Goal: Complete application form

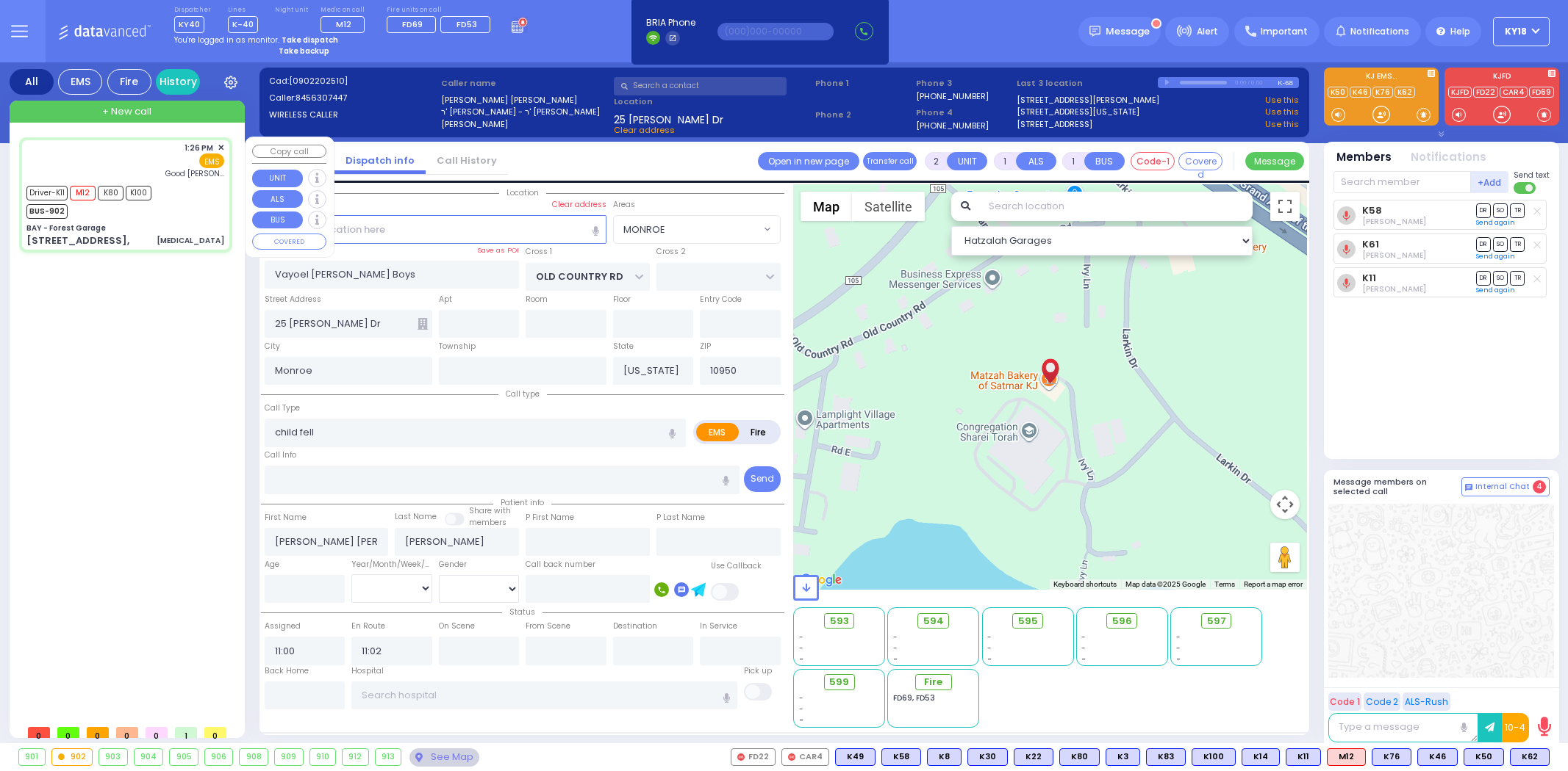
select select "MONROE"
select select
type input "6"
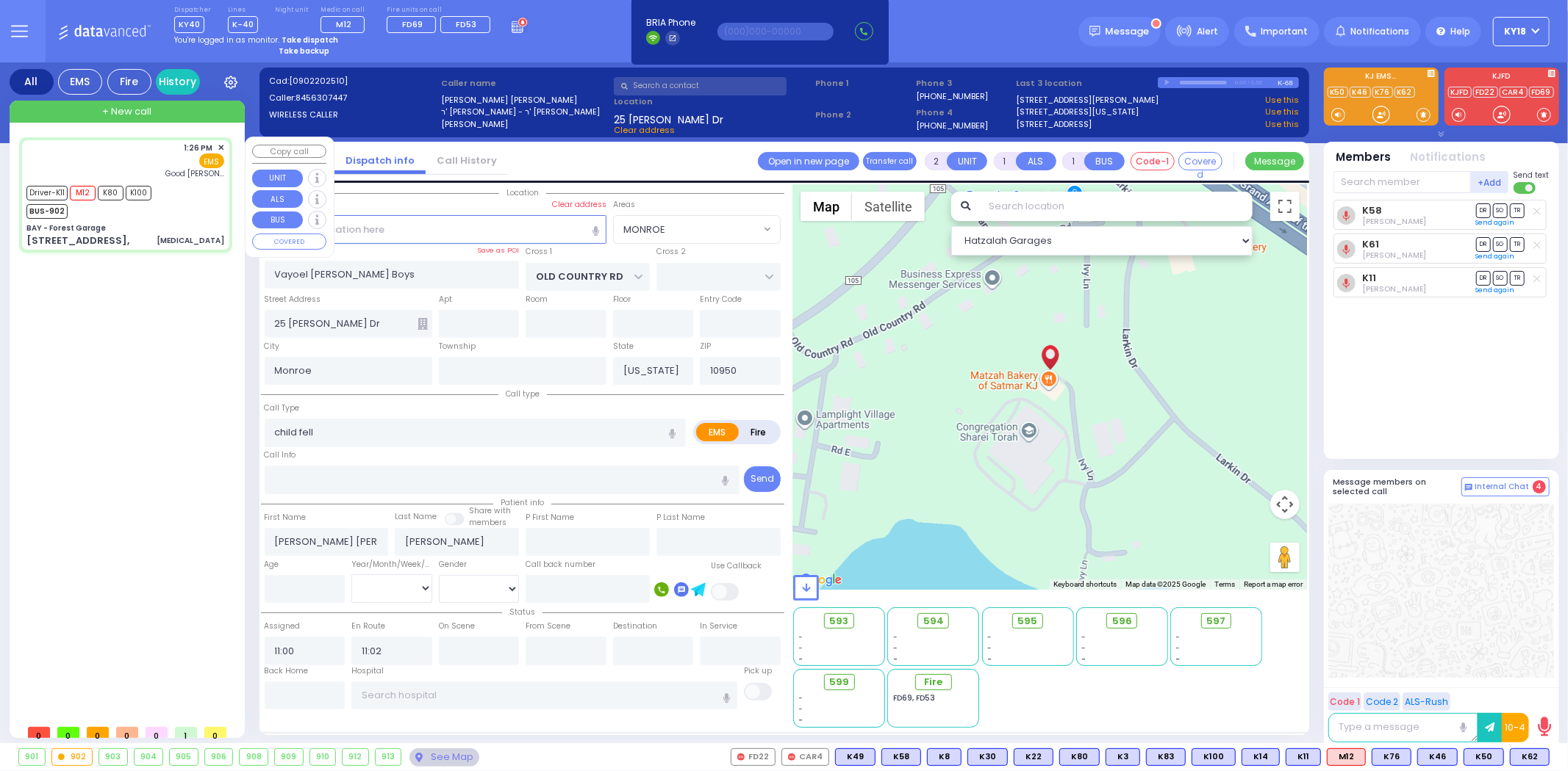
select select
type input "[MEDICAL_DATA]"
radio input "true"
type input "[PERSON_NAME]"
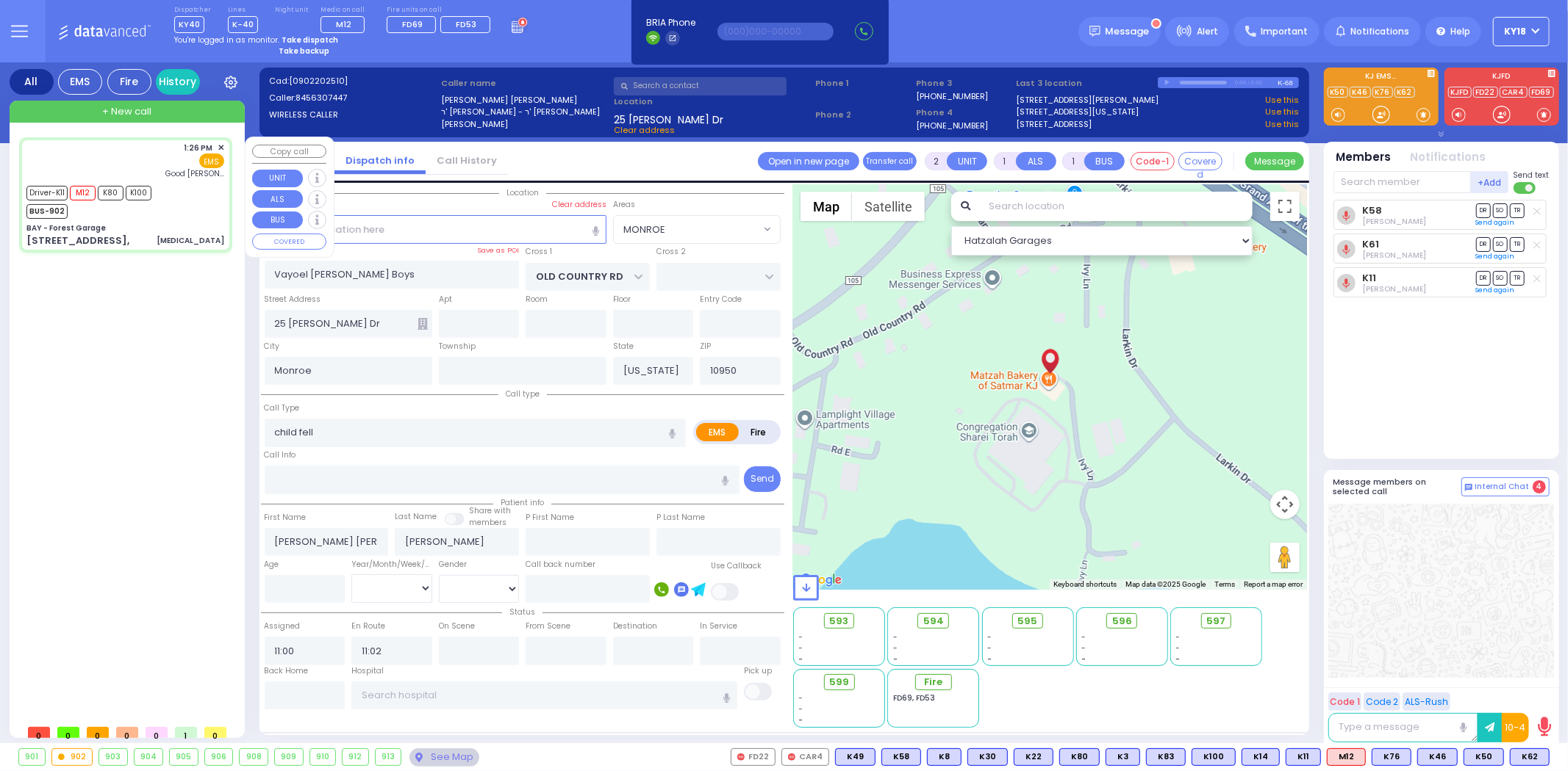
type input "45"
select select "Year"
select select "[DEMOGRAPHIC_DATA]"
type input "13:26"
type input "13:27"
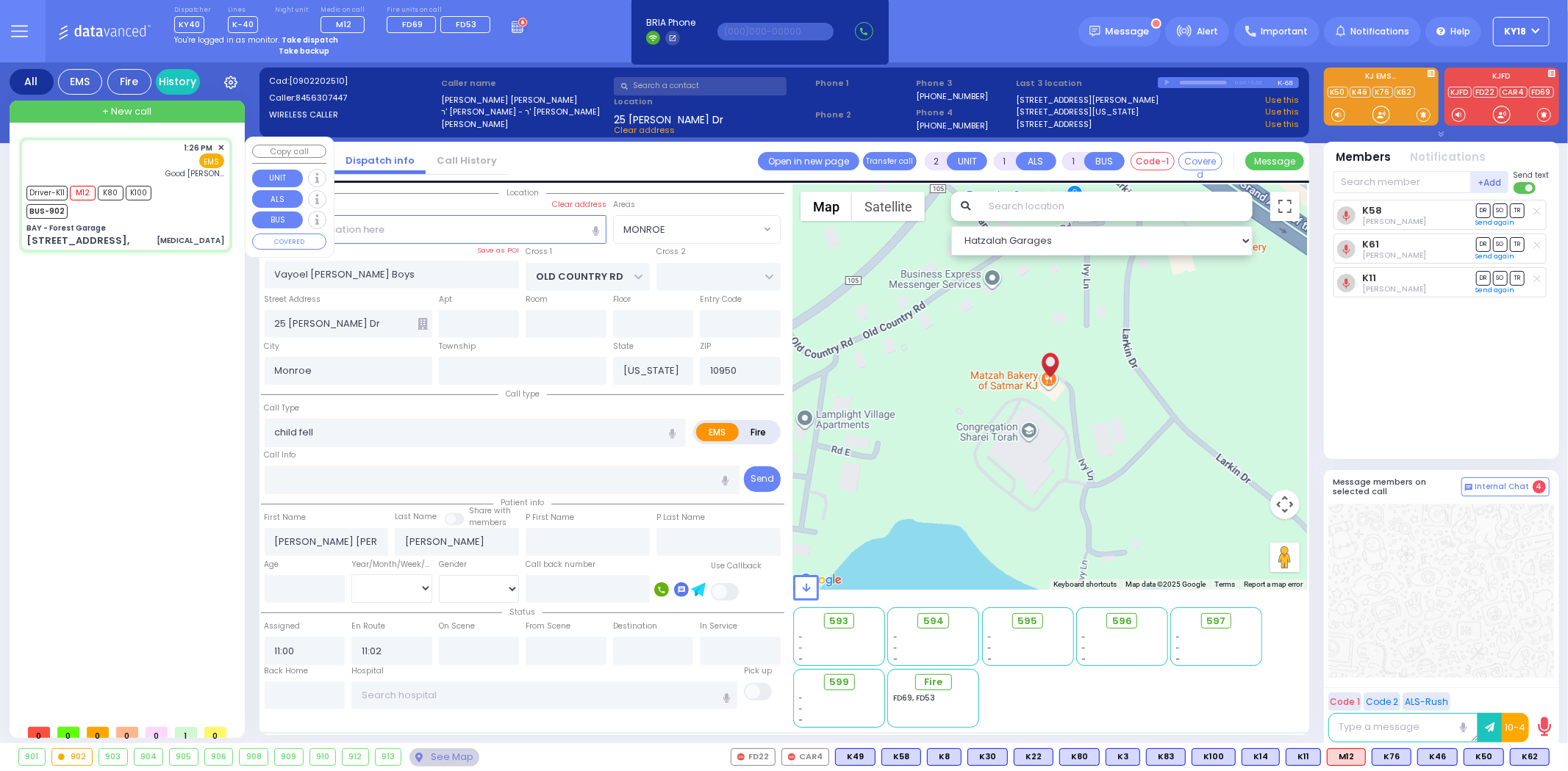
type input "13:35"
type input "13:57"
type input "[GEOGRAPHIC_DATA]"
select select "Hatzalah Garages"
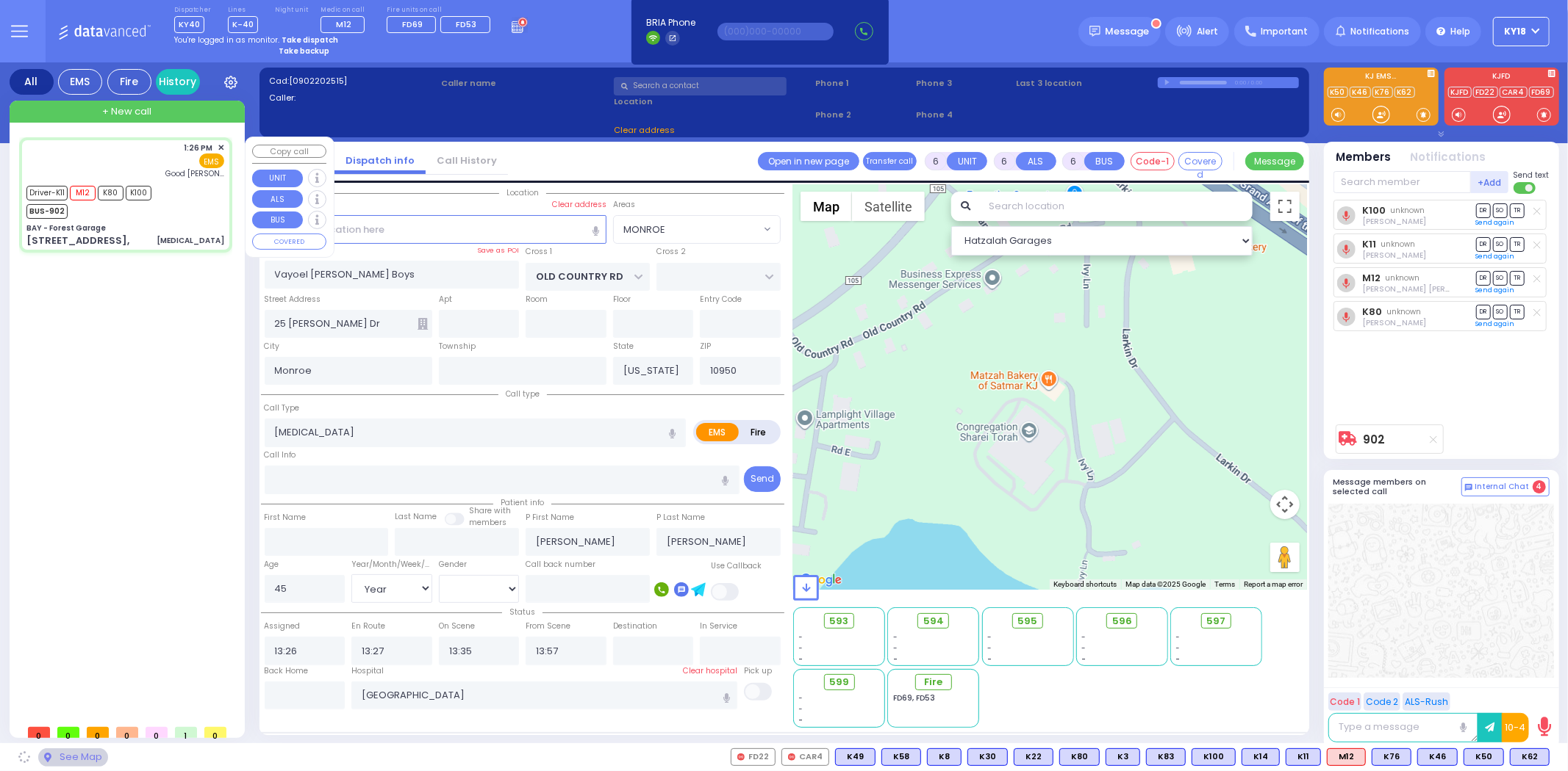
type input "BAY - Forest Garage"
type input "SANZ COURT"
type input "[PERSON_NAME] COURT"
type input "[STREET_ADDRESS],"
select select "SECTION 2"
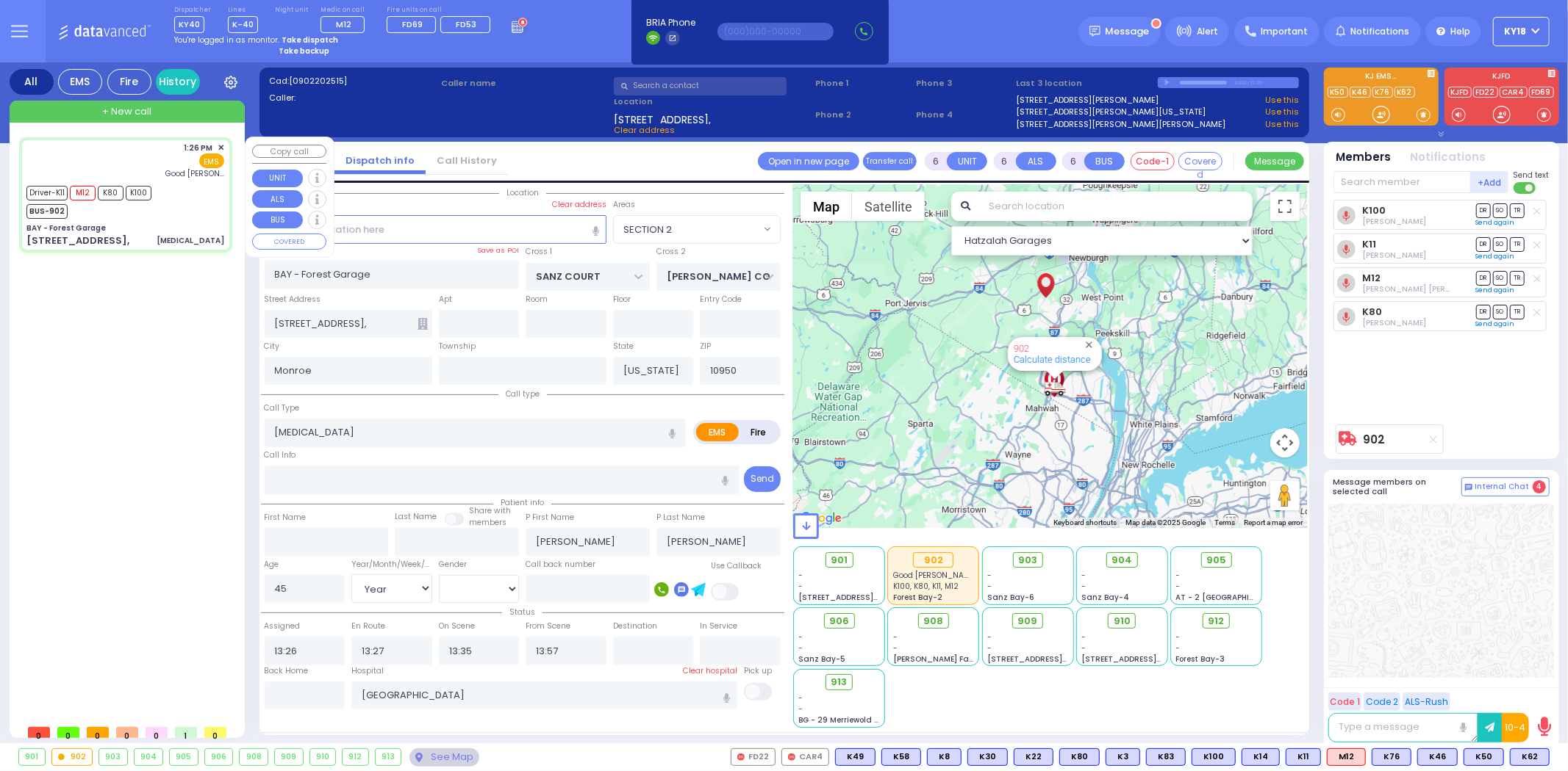
select select
radio input "true"
select select "Year"
select select "[DEMOGRAPHIC_DATA]"
type input "14:21"
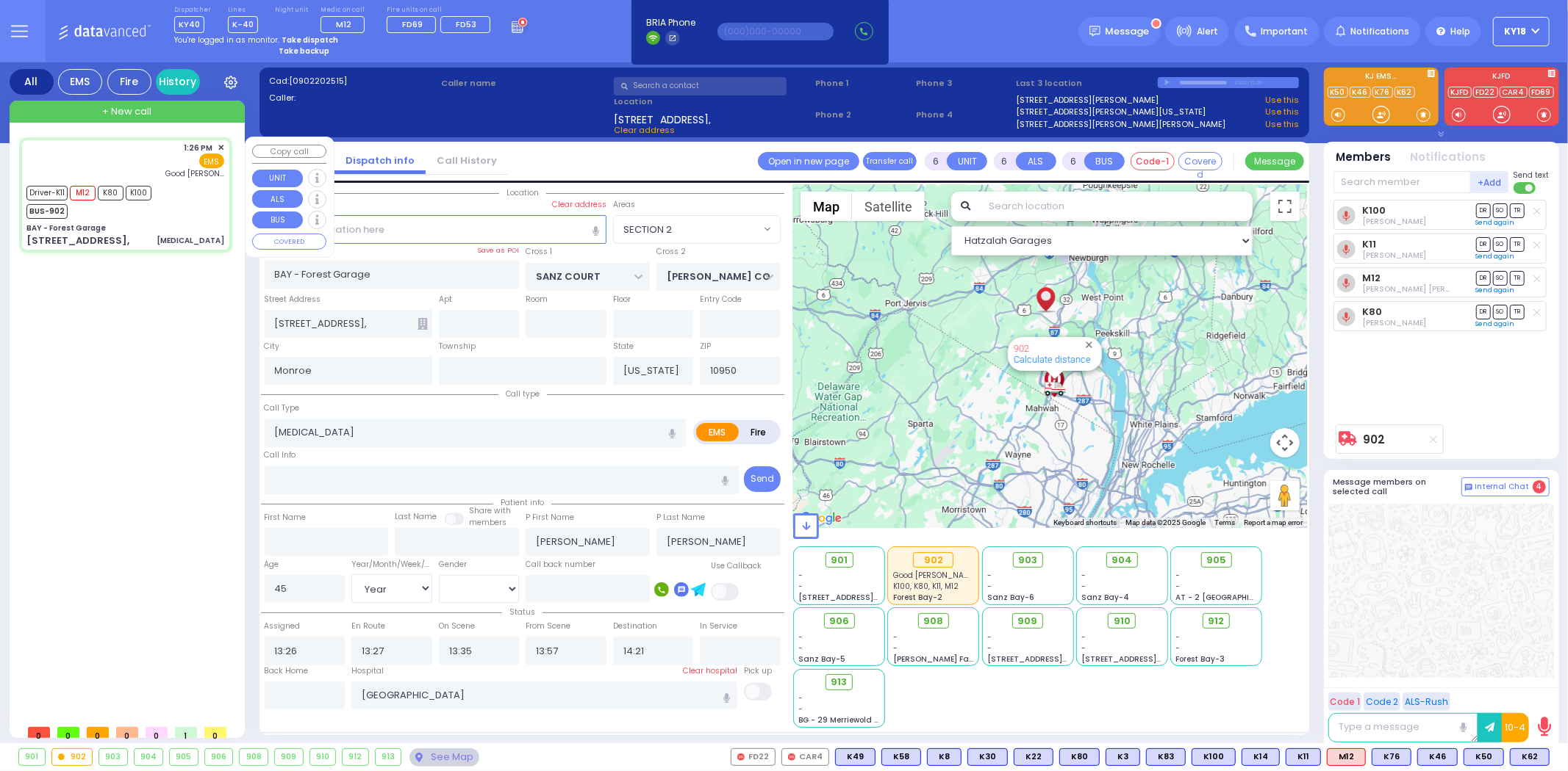
select select "Hatzalah Garages"
select select "SECTION 2"
select select
radio input "true"
select select "Year"
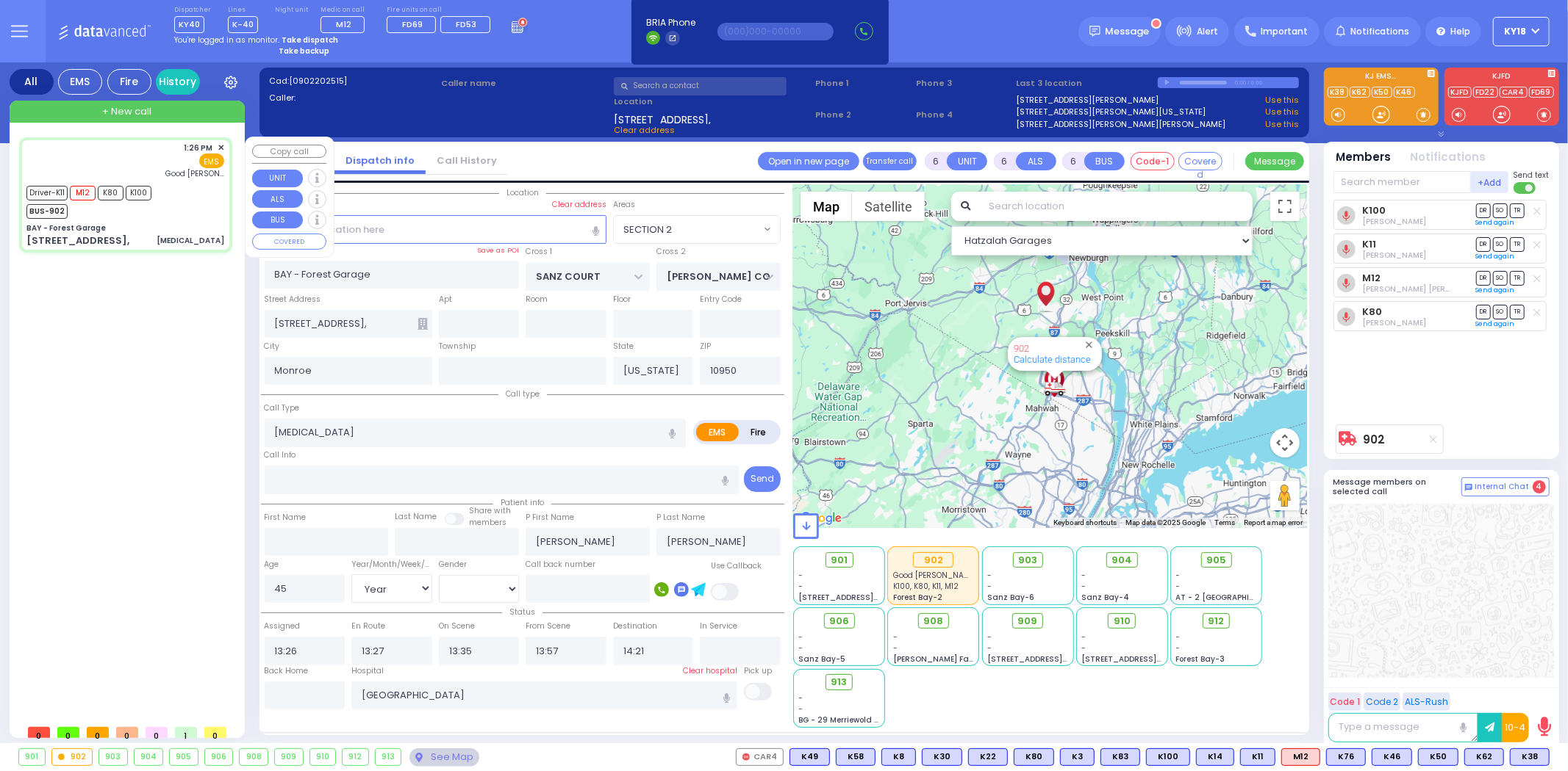
select select "[DEMOGRAPHIC_DATA]"
select select "Hatzalah Garages"
select select "SECTION 2"
select select
radio input "true"
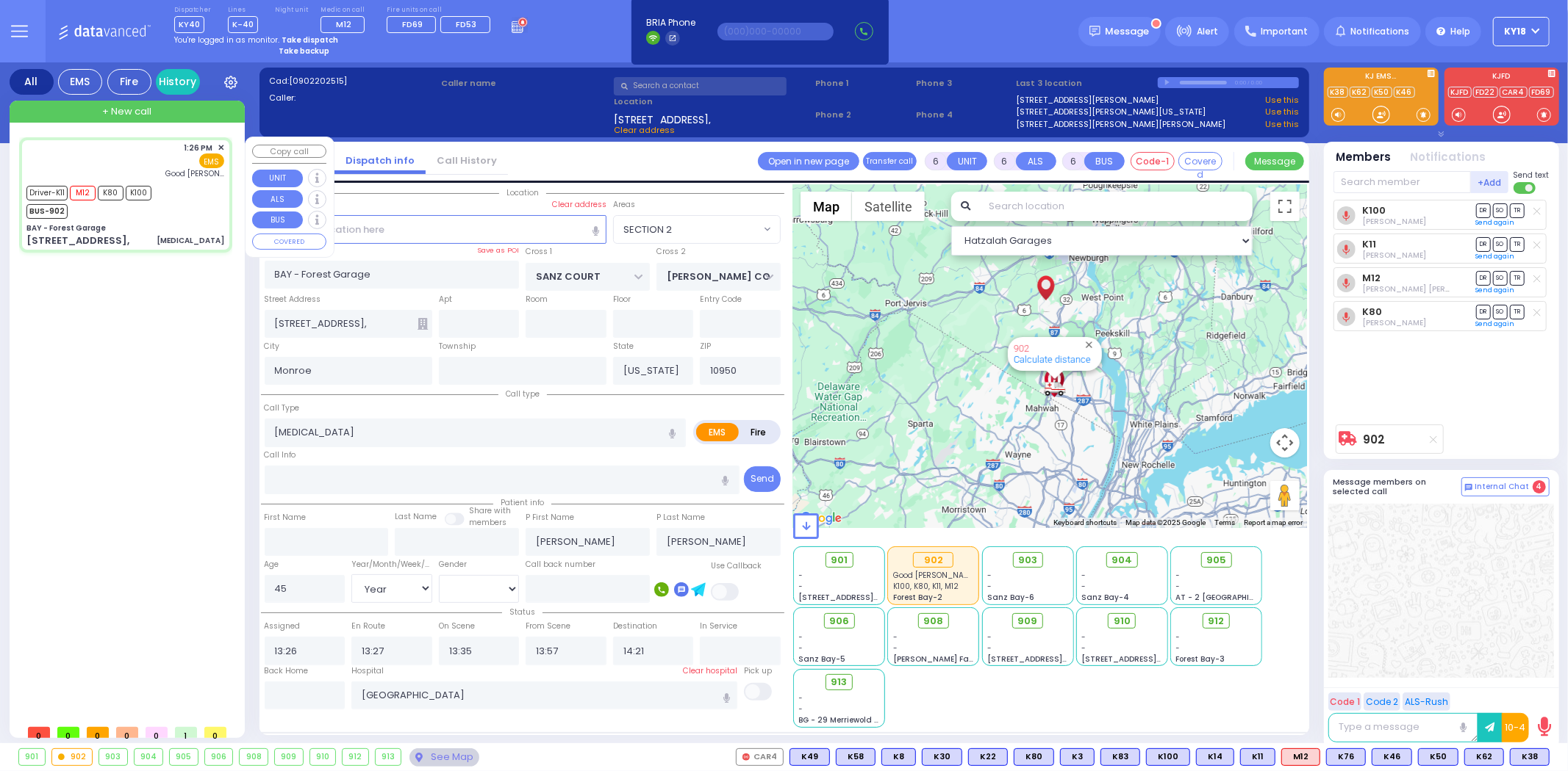
select select "Year"
select select "[DEMOGRAPHIC_DATA]"
select select "Hatzalah Garages"
select select "SECTION 2"
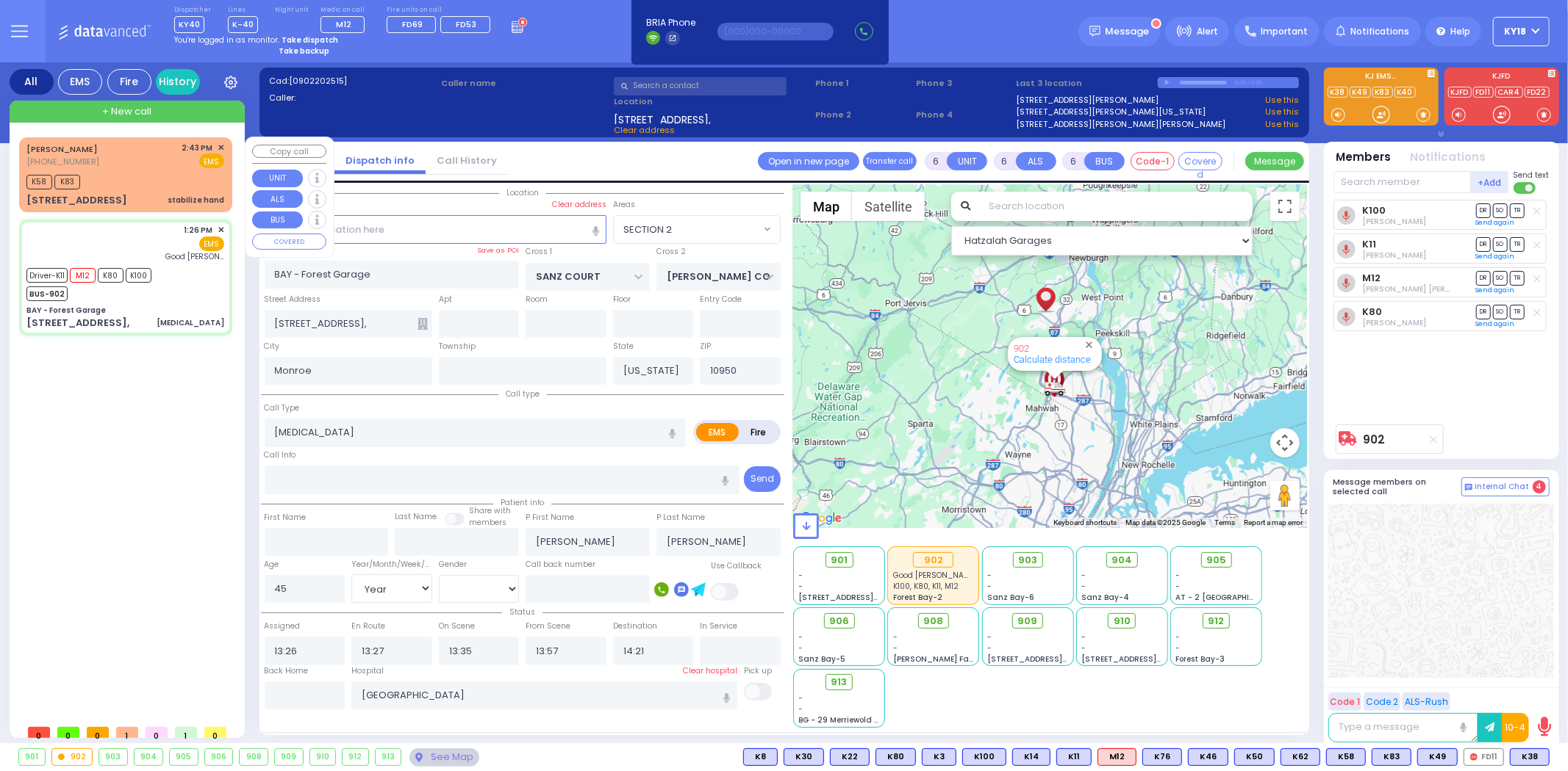
select select
radio input "true"
select select "Year"
select select "[DEMOGRAPHIC_DATA]"
type input "14:50"
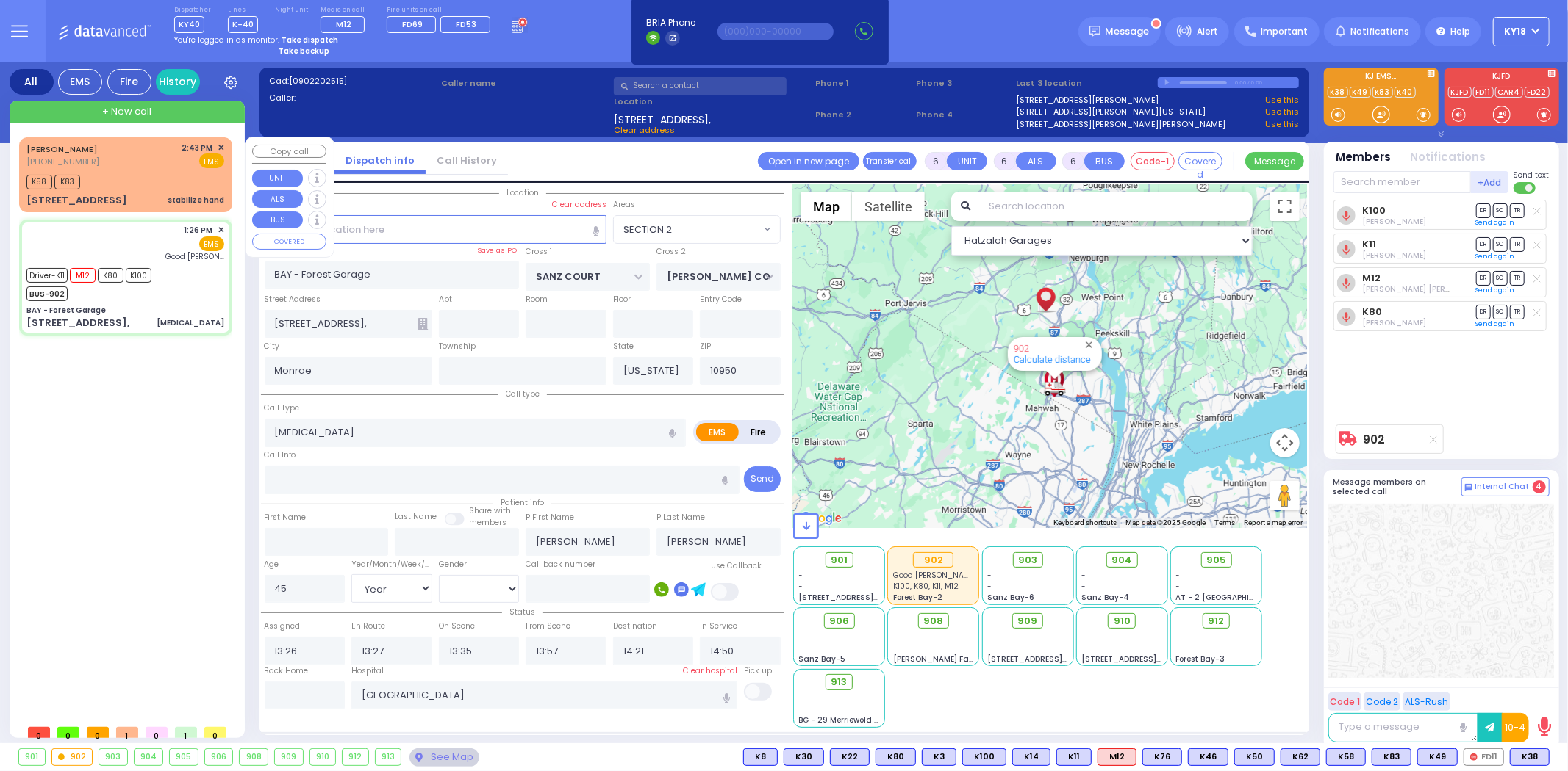
select select "Hatzalah Garages"
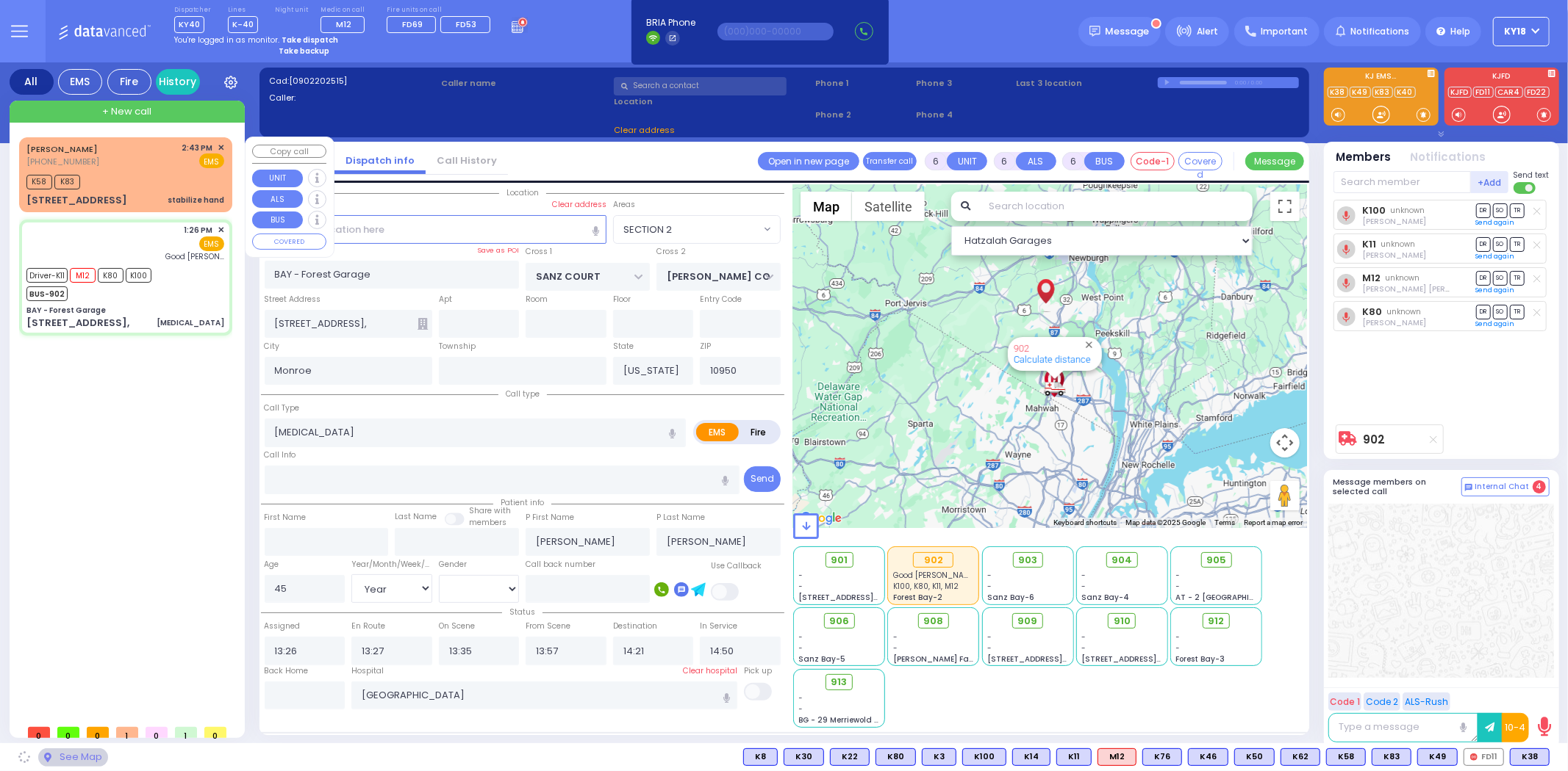
select select "SECTION 2"
